Goal: Navigation & Orientation: Find specific page/section

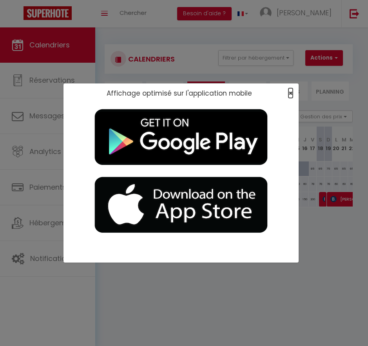
click at [291, 93] on span "×" at bounding box center [290, 93] width 4 height 10
click at [290, 92] on span "×" at bounding box center [290, 93] width 4 height 10
